Goal: Task Accomplishment & Management: Manage account settings

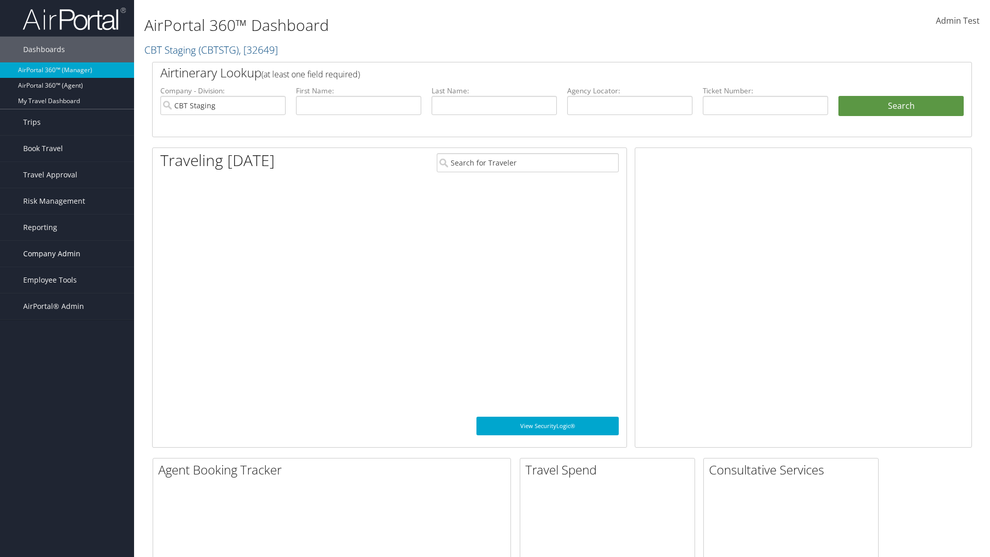
click at [67, 254] on span "Company Admin" at bounding box center [51, 254] width 57 height 26
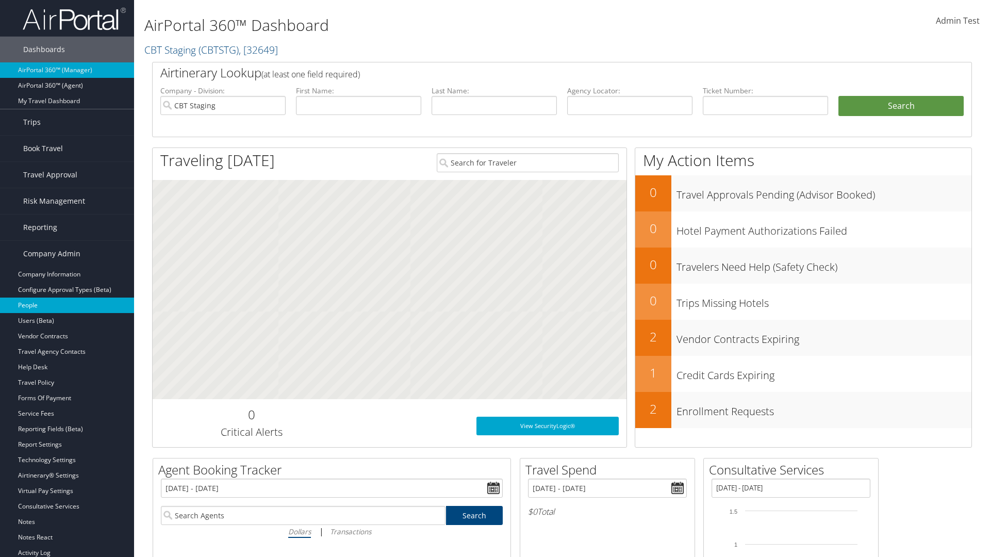
click at [67, 305] on link "People" at bounding box center [67, 304] width 134 height 15
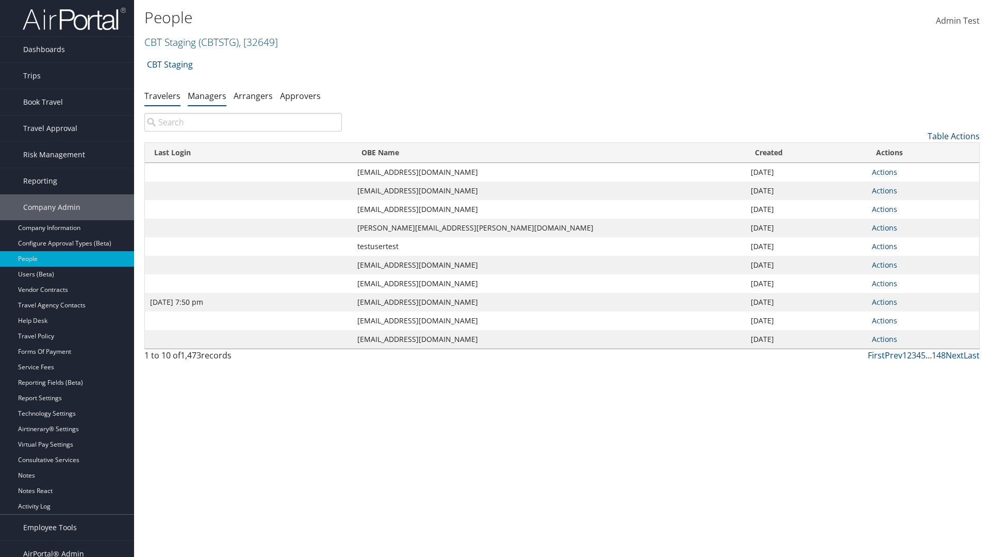
click at [207, 95] on link "Managers" at bounding box center [207, 95] width 39 height 11
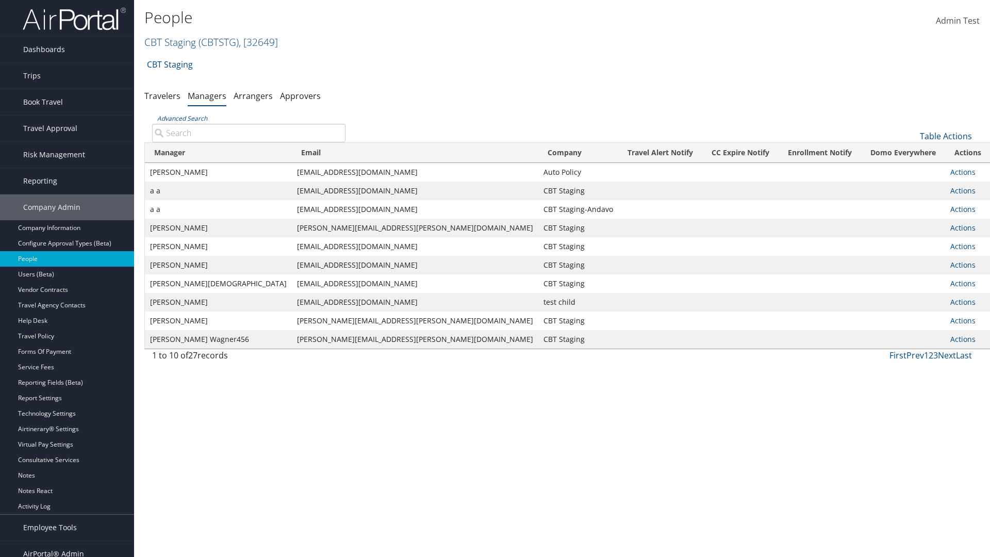
click at [248, 132] on input "Advanced Search" at bounding box center [248, 133] width 193 height 19
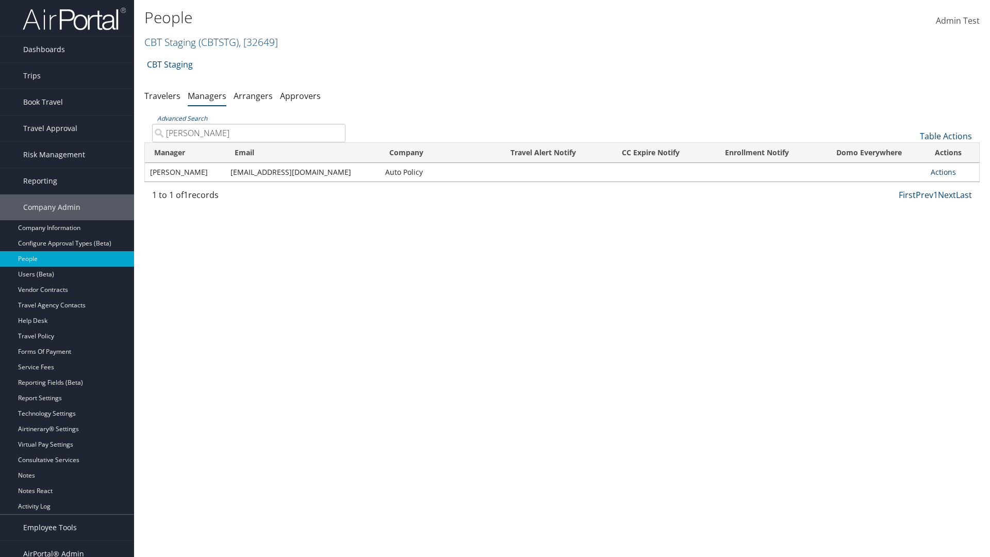
type input "Tulio Figarola"
click at [942, 172] on link "Actions" at bounding box center [942, 172] width 25 height 10
click at [903, 187] on link "User Settings" at bounding box center [903, 187] width 96 height 18
